Goal: Information Seeking & Learning: Learn about a topic

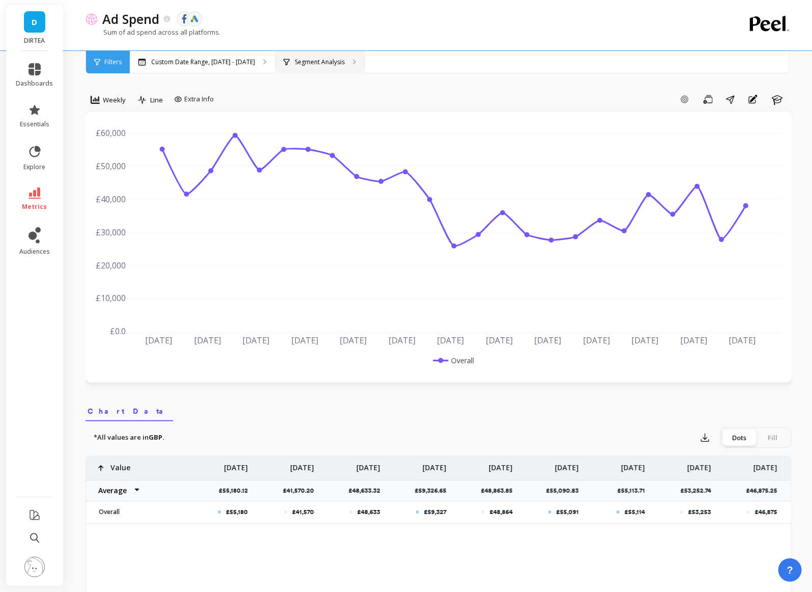
click at [324, 56] on div "Segment Analysis" at bounding box center [319, 62] width 89 height 22
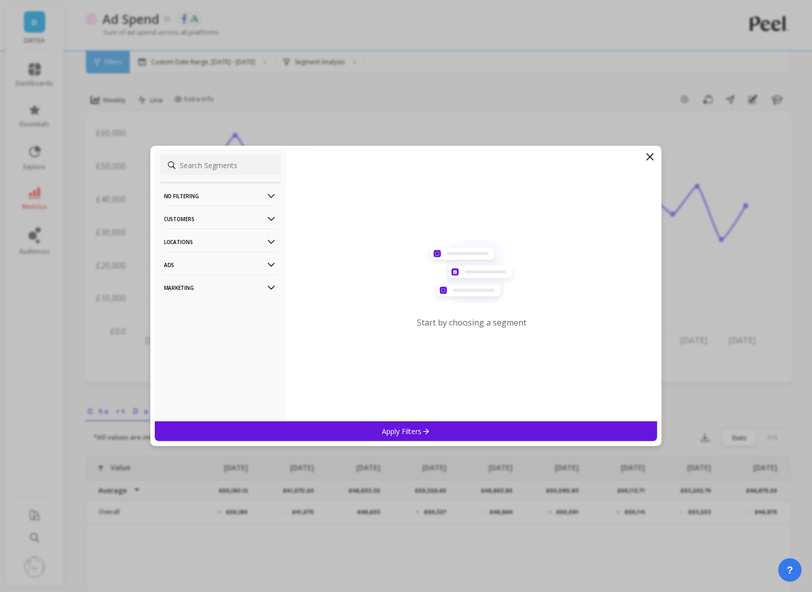
click at [234, 241] on p "Locations" at bounding box center [220, 242] width 113 height 26
click at [193, 265] on div "Countries" at bounding box center [220, 261] width 121 height 16
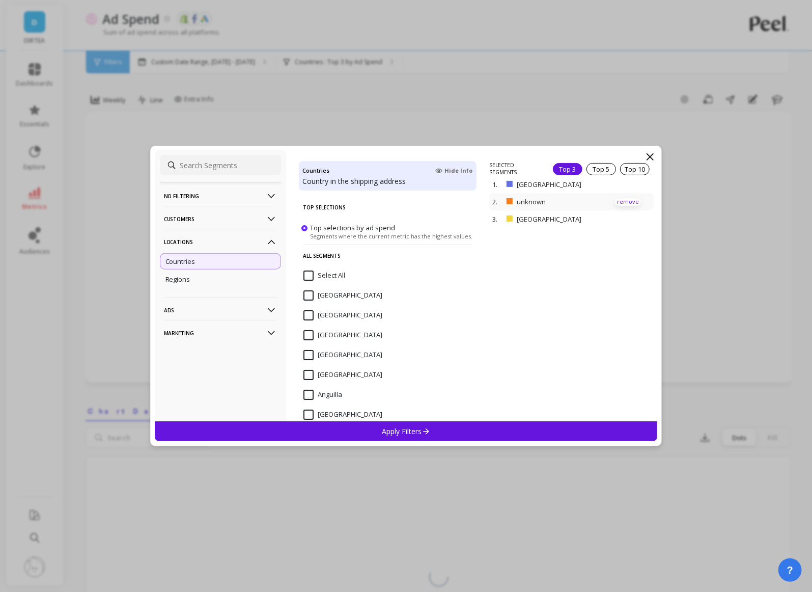
click at [630, 200] on p "remove" at bounding box center [628, 202] width 26 height 8
click at [470, 433] on div "Apply Filters" at bounding box center [406, 431] width 503 height 20
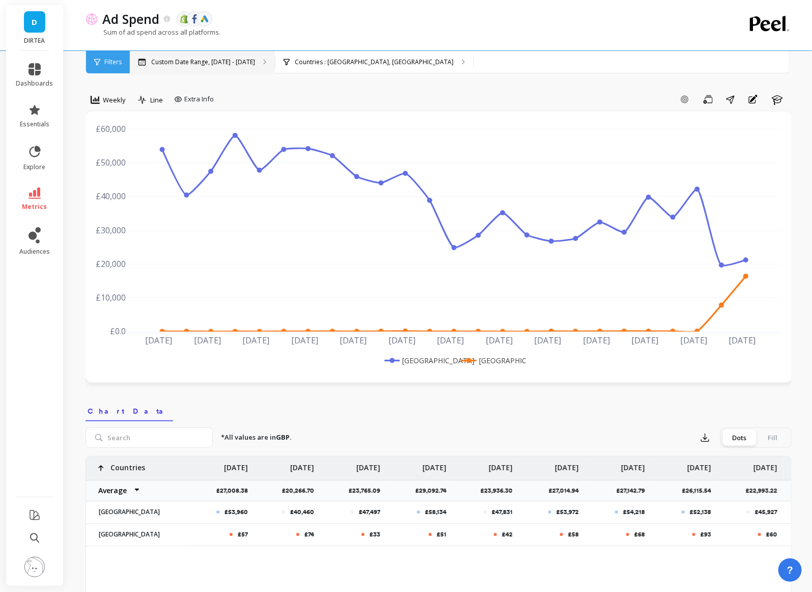
click at [203, 64] on p "Custom Date Range, [DATE] - [DATE]" at bounding box center [203, 62] width 104 height 8
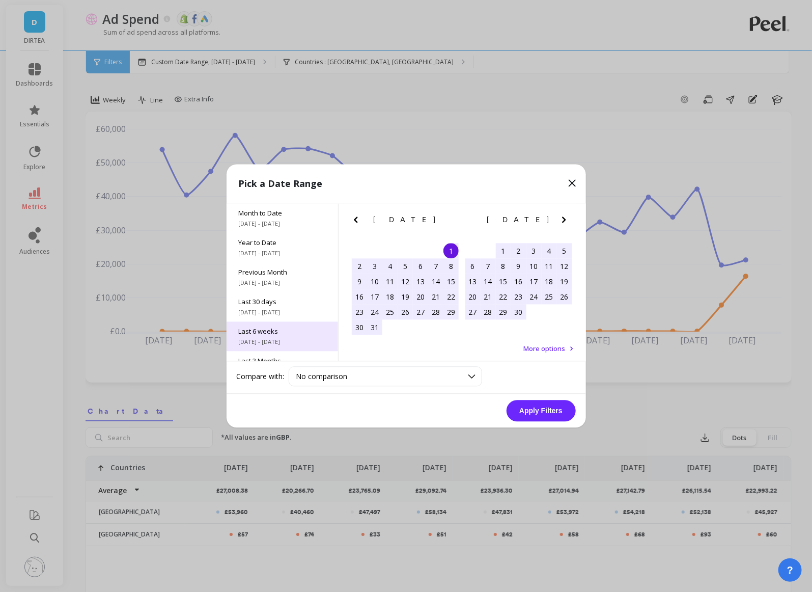
click at [282, 337] on div "Last 6 weeks [DATE] - [DATE]" at bounding box center [283, 337] width 112 height 30
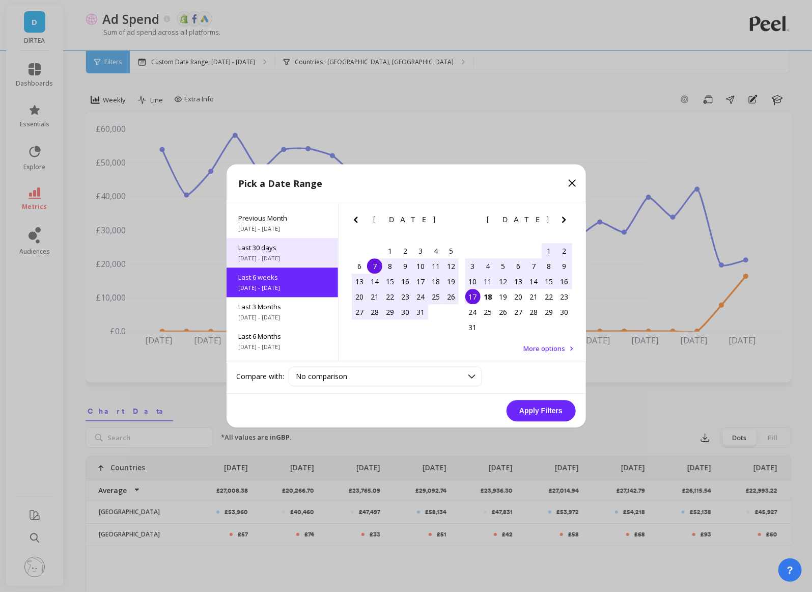
click at [295, 246] on span "Last 30 days" at bounding box center [282, 247] width 87 height 9
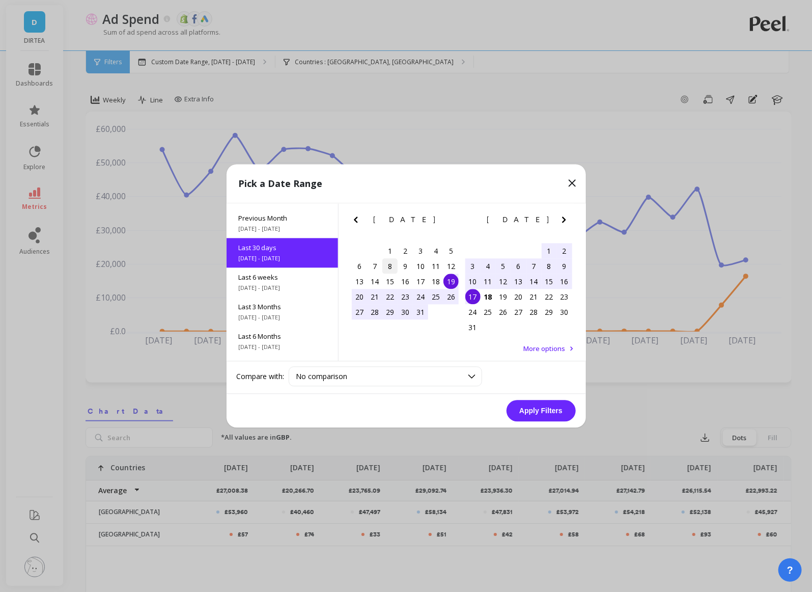
scroll to position [24, 0]
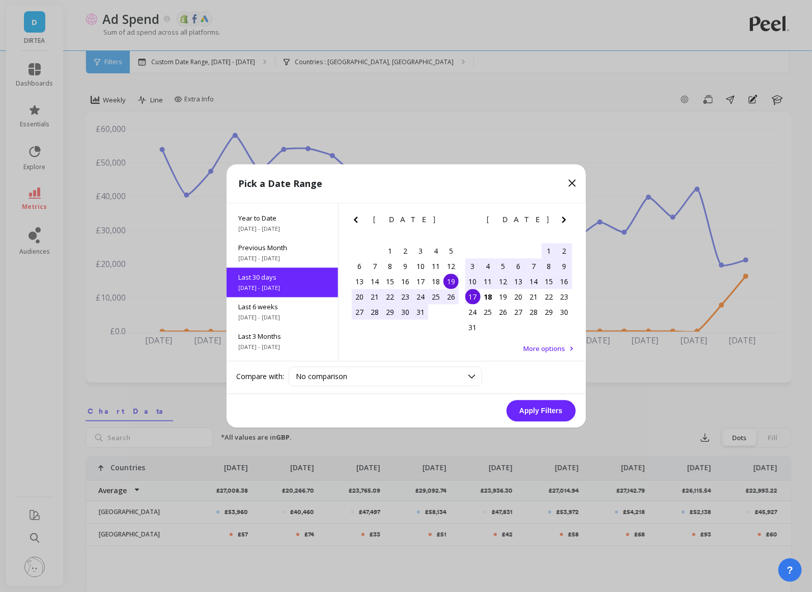
click at [452, 281] on div "19" at bounding box center [450, 281] width 15 height 15
click at [481, 296] on div "18" at bounding box center [488, 296] width 15 height 15
click at [532, 409] on button "Apply Filters" at bounding box center [541, 410] width 69 height 21
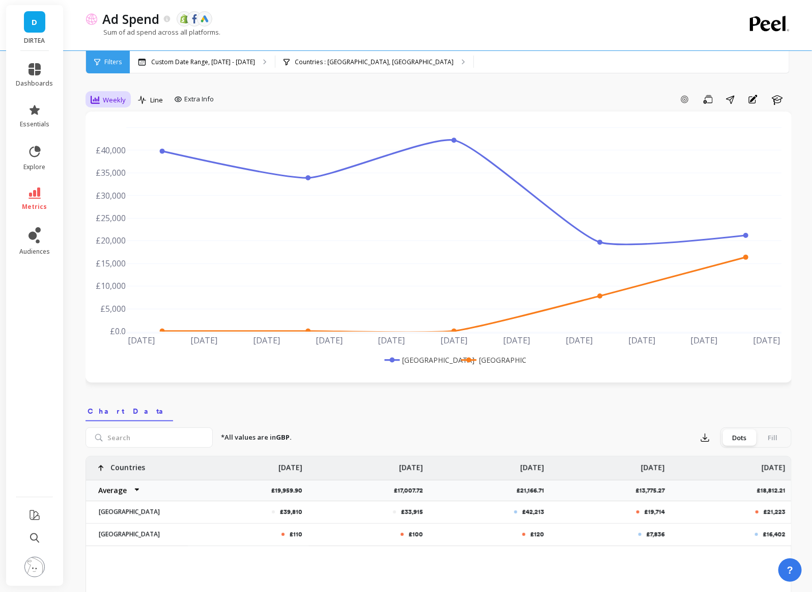
click at [94, 96] on icon at bounding box center [95, 99] width 9 height 9
click at [107, 141] on div "Daily" at bounding box center [123, 142] width 58 height 10
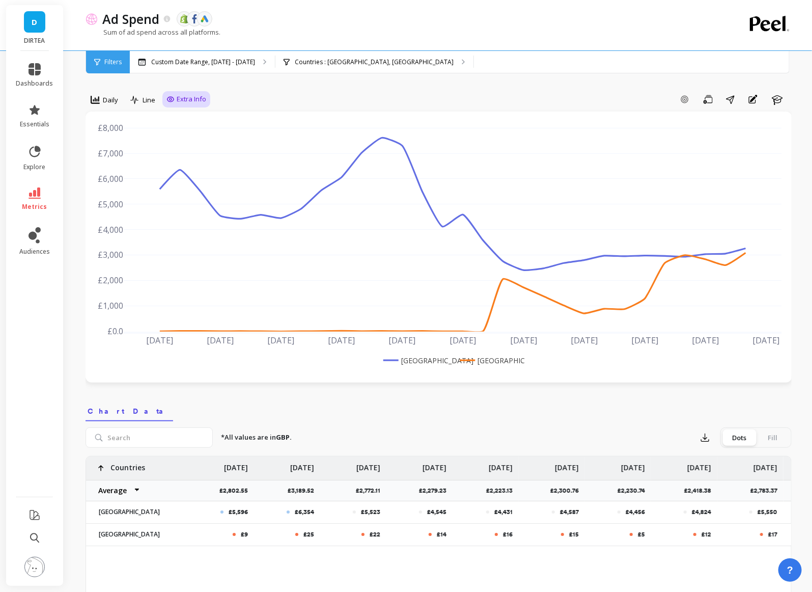
click at [196, 99] on span "Extra Info" at bounding box center [192, 99] width 30 height 10
click at [189, 160] on input "Values" at bounding box center [189, 159] width 36 height 10
checkbox input "true"
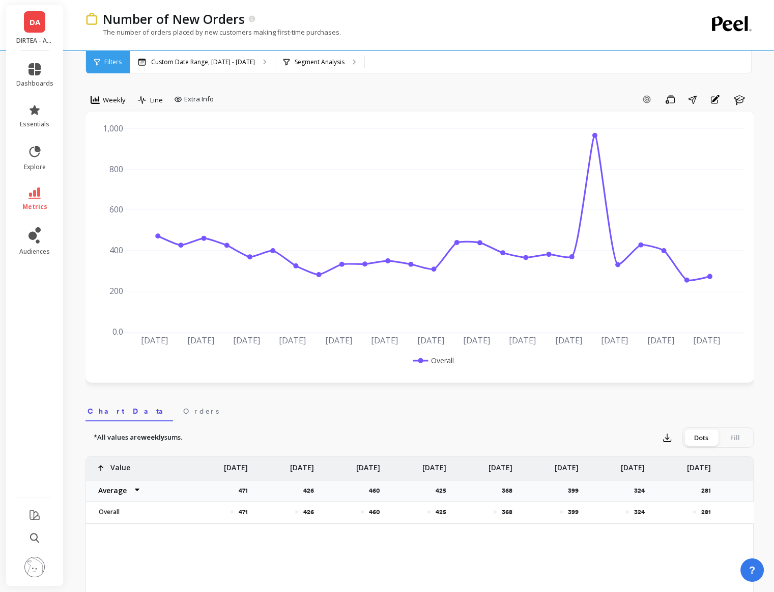
click at [36, 26] on span "DA" at bounding box center [35, 22] width 11 height 12
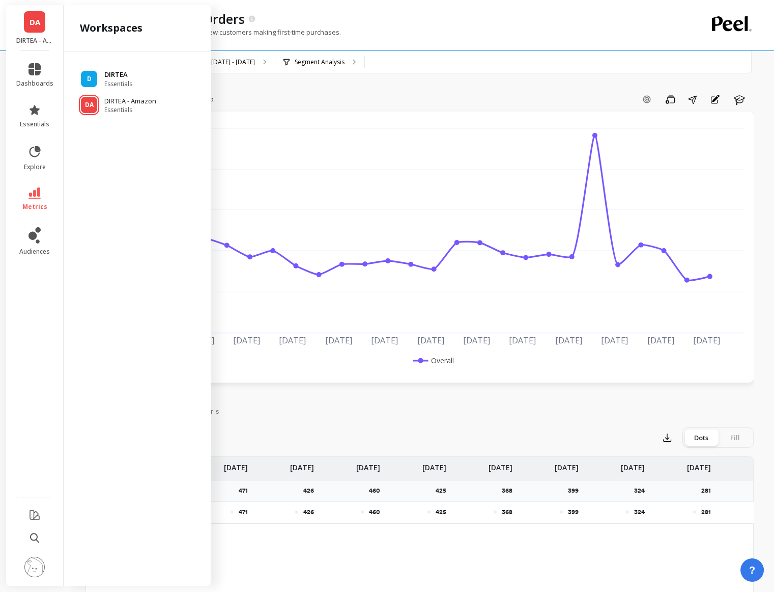
click at [109, 81] on span "Essentials" at bounding box center [118, 84] width 28 height 8
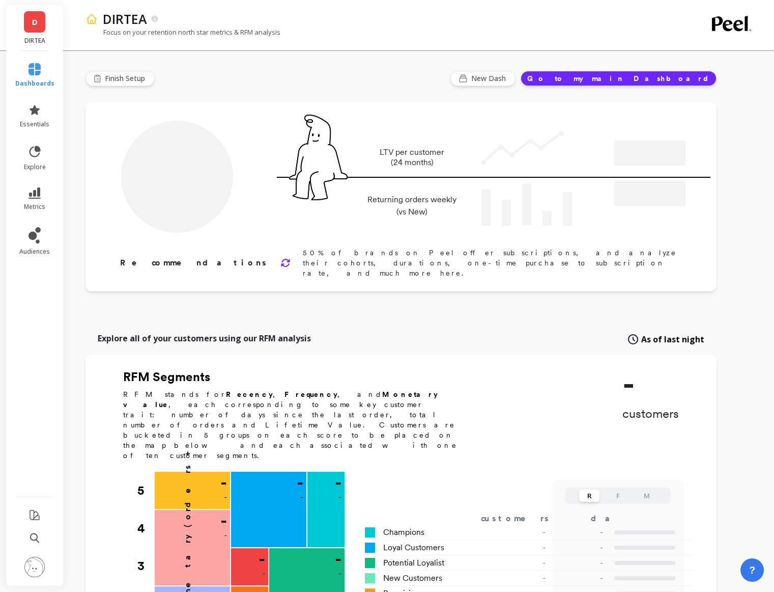
type input "Champions"
type input "13327"
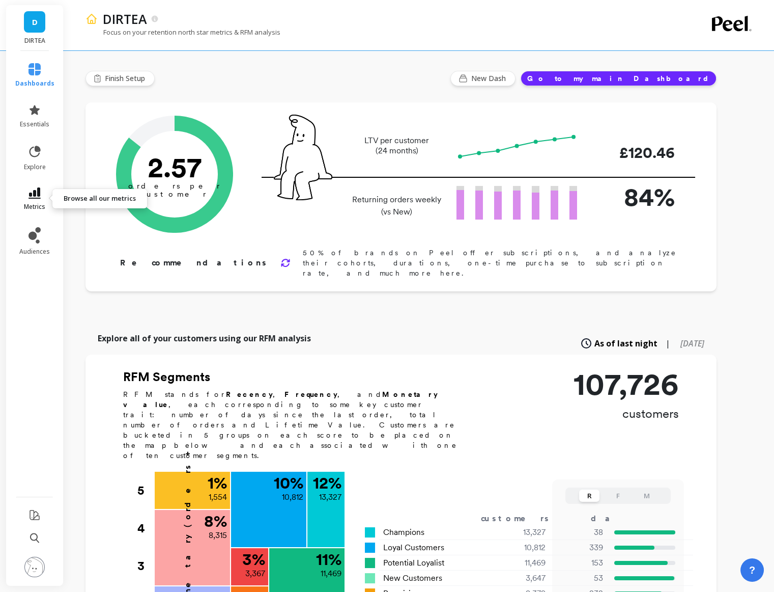
click at [33, 197] on icon at bounding box center [35, 192] width 12 height 11
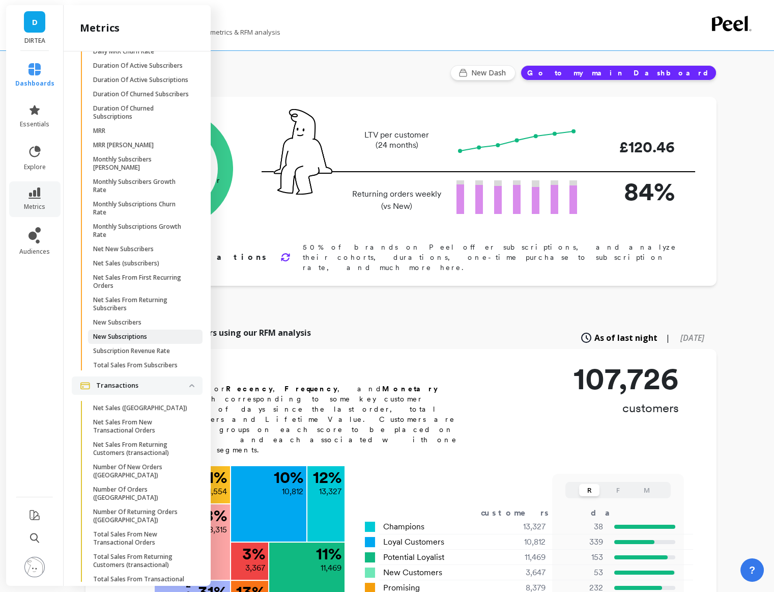
scroll to position [8, 0]
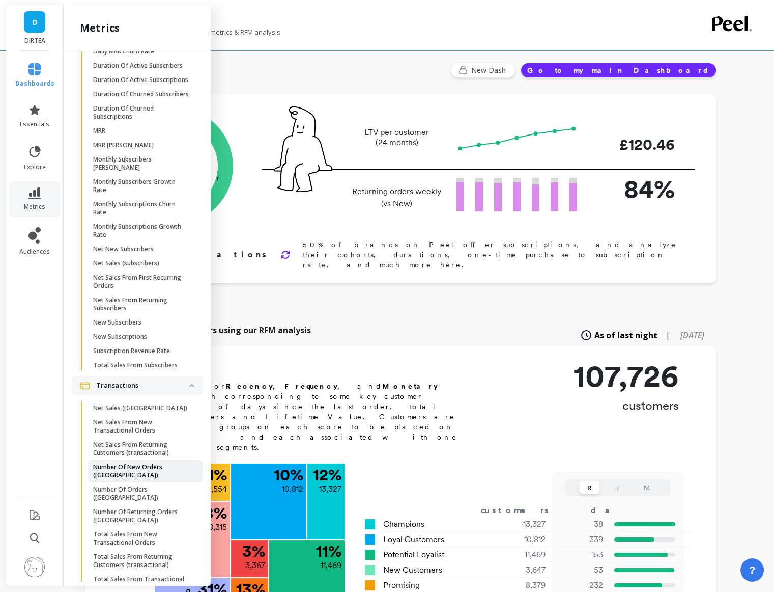
click at [146, 463] on p "Number Of New Orders (tx)" at bounding box center [141, 471] width 97 height 16
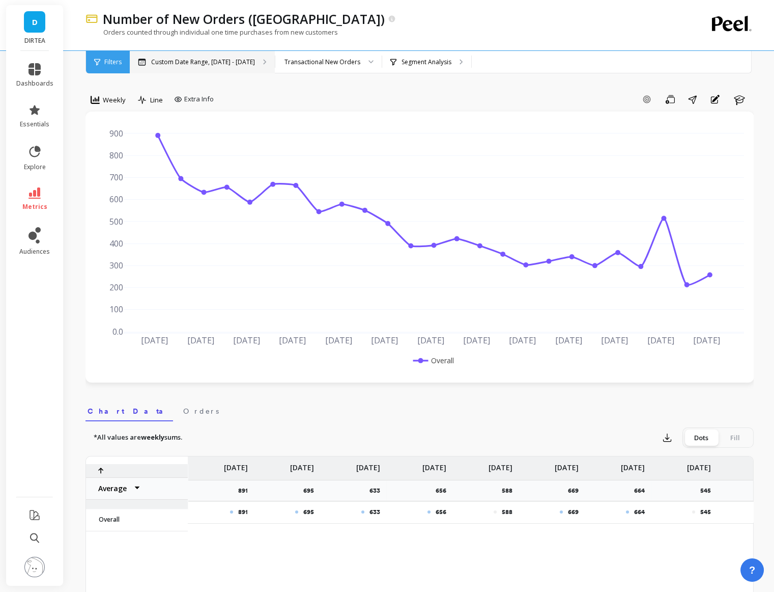
click at [217, 62] on p "Custom Date Range, [DATE] - [DATE]" at bounding box center [203, 62] width 104 height 8
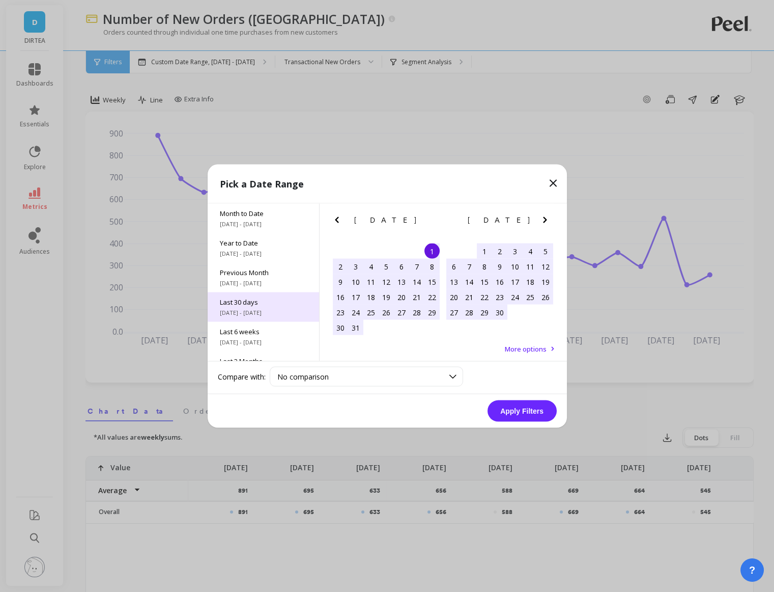
click at [271, 311] on span "[DATE] - [DATE]" at bounding box center [263, 313] width 87 height 8
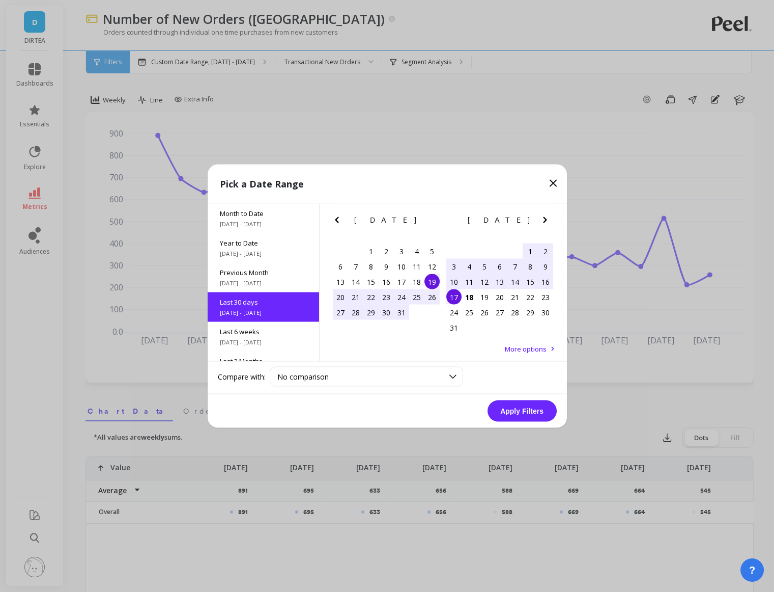
scroll to position [24, 0]
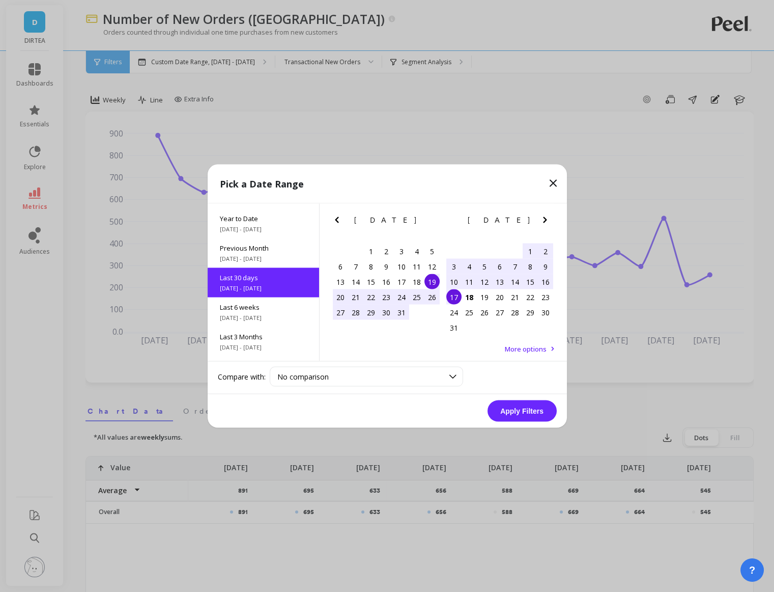
click at [435, 284] on div "19" at bounding box center [432, 281] width 15 height 15
click at [472, 299] on div "18" at bounding box center [469, 296] width 15 height 15
click at [507, 406] on button "Apply Filters" at bounding box center [522, 410] width 69 height 21
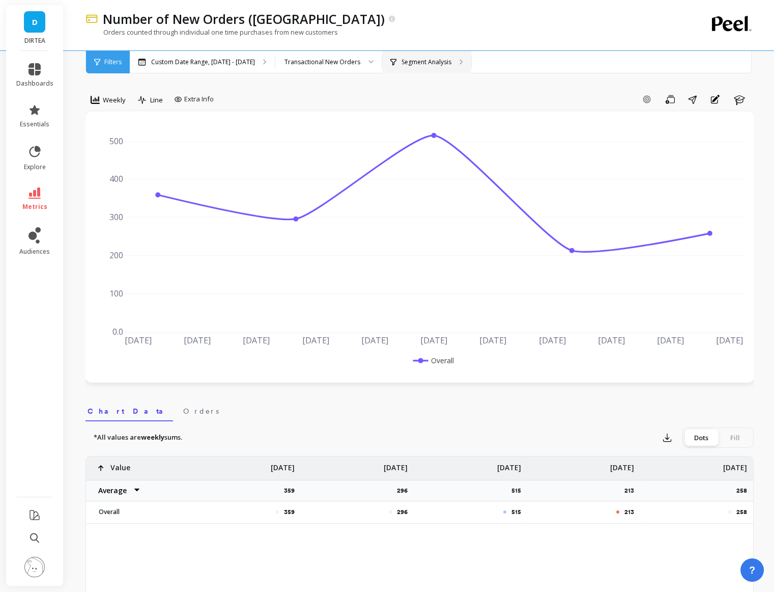
click at [382, 57] on div "Segment Analysis" at bounding box center [426, 62] width 89 height 22
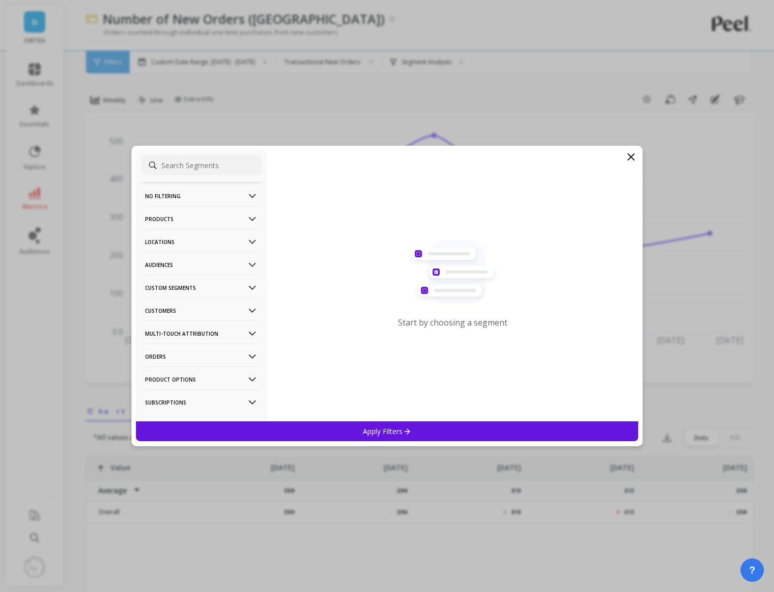
click at [232, 236] on p "Locations" at bounding box center [201, 242] width 113 height 26
click at [197, 276] on div "Countries" at bounding box center [201, 279] width 121 height 16
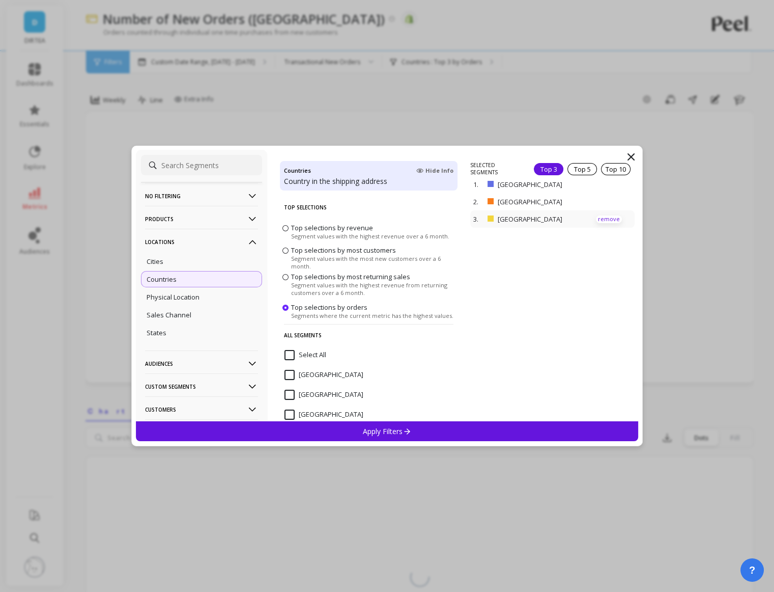
click at [606, 217] on p "remove" at bounding box center [609, 219] width 26 height 8
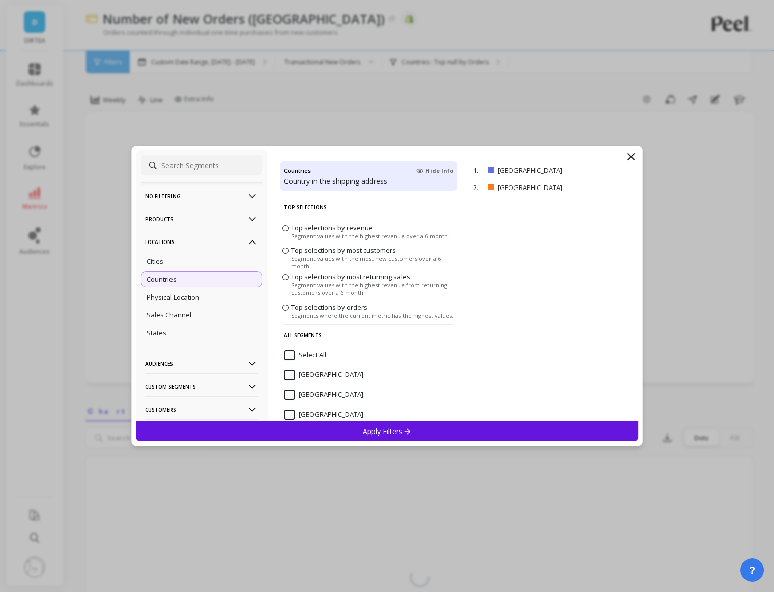
click at [431, 422] on div "Apply Filters" at bounding box center [387, 431] width 503 height 20
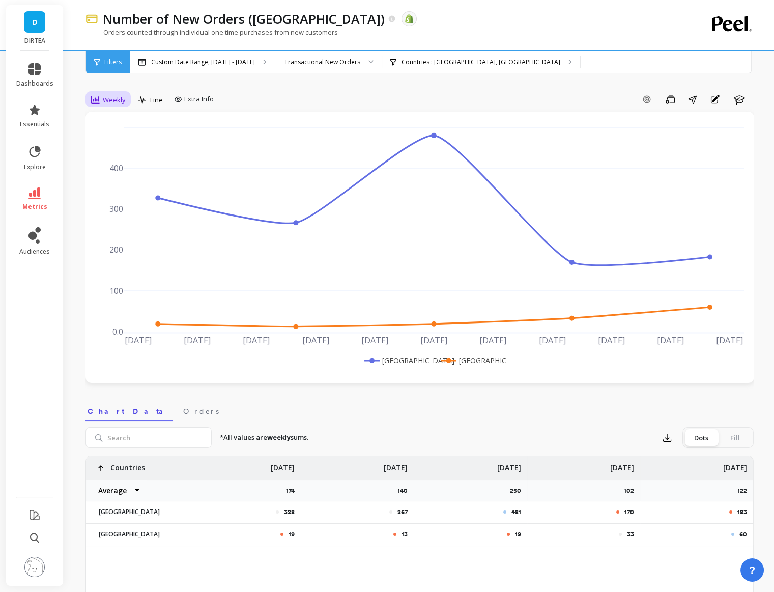
click at [110, 103] on span "Weekly" at bounding box center [114, 100] width 23 height 10
click at [117, 147] on div "Daily" at bounding box center [123, 142] width 58 height 10
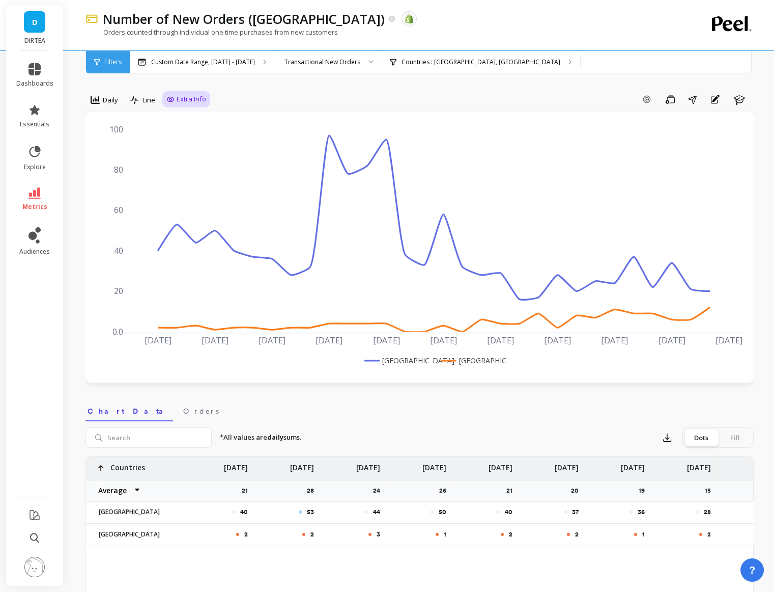
click at [195, 103] on span "Extra Info" at bounding box center [192, 99] width 30 height 10
click at [186, 166] on div "Show values on the chart Values" at bounding box center [196, 158] width 61 height 19
checkbox input "true"
click at [605, 391] on div "option Daily, selected. Daily Line Extra Info Hide Goals from chart Goals Hide …" at bounding box center [420, 584] width 668 height 1087
